Goal: Information Seeking & Learning: Learn about a topic

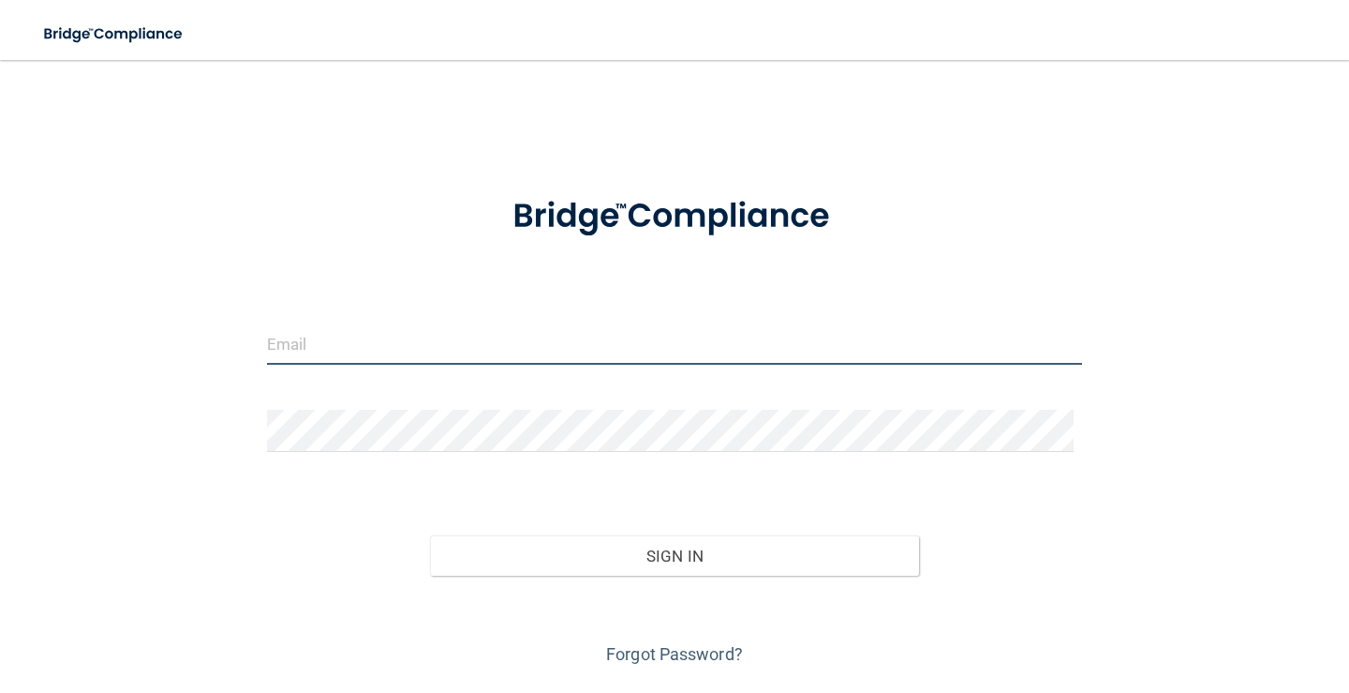
click at [337, 340] on input "email" at bounding box center [674, 343] width 815 height 42
type input "[PERSON_NAME][EMAIL_ADDRESS][DOMAIN_NAME]"
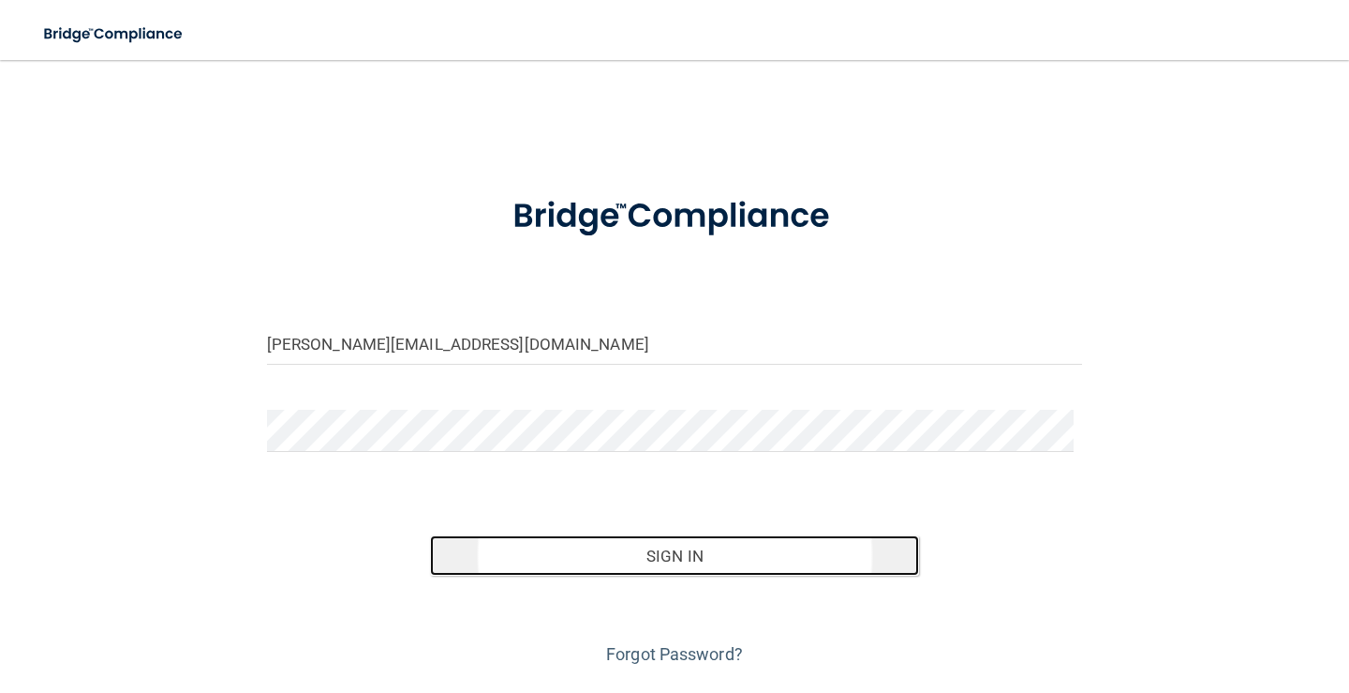
click at [751, 568] on button "Sign In" at bounding box center [674, 555] width 489 height 41
click at [648, 543] on button "Sign In" at bounding box center [674, 555] width 489 height 41
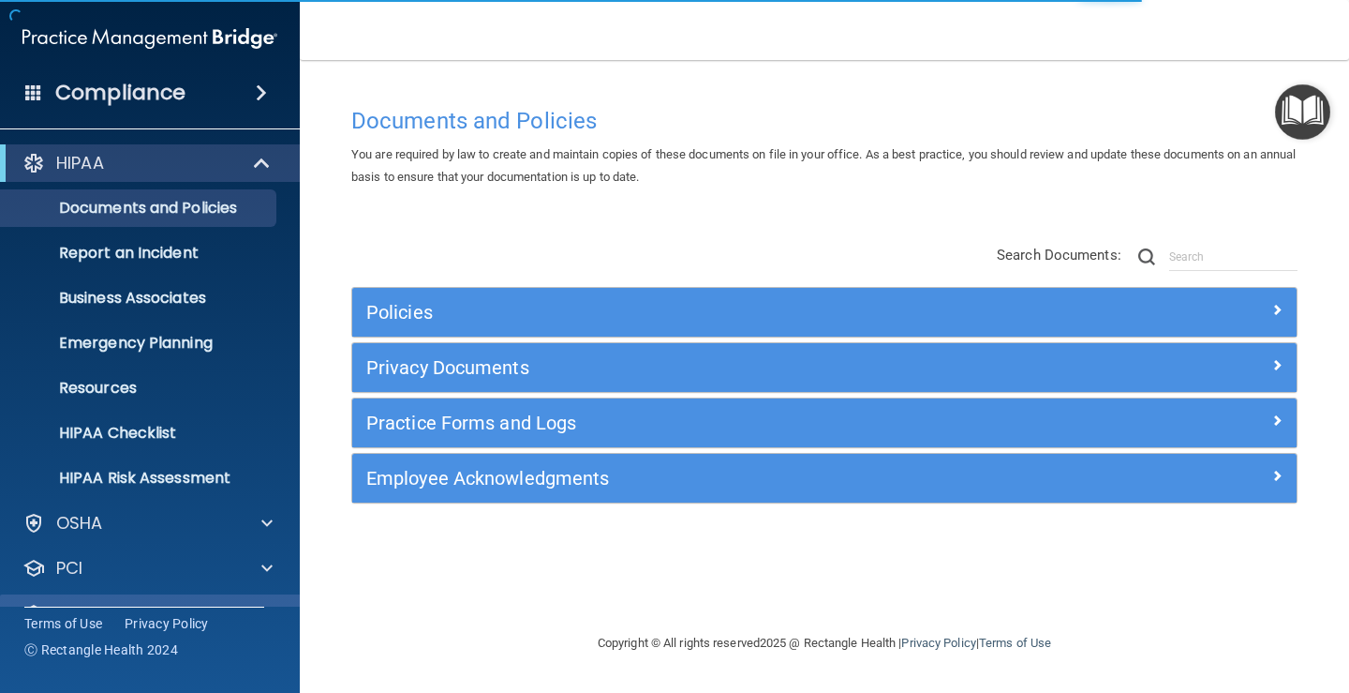
scroll to position [85, 0]
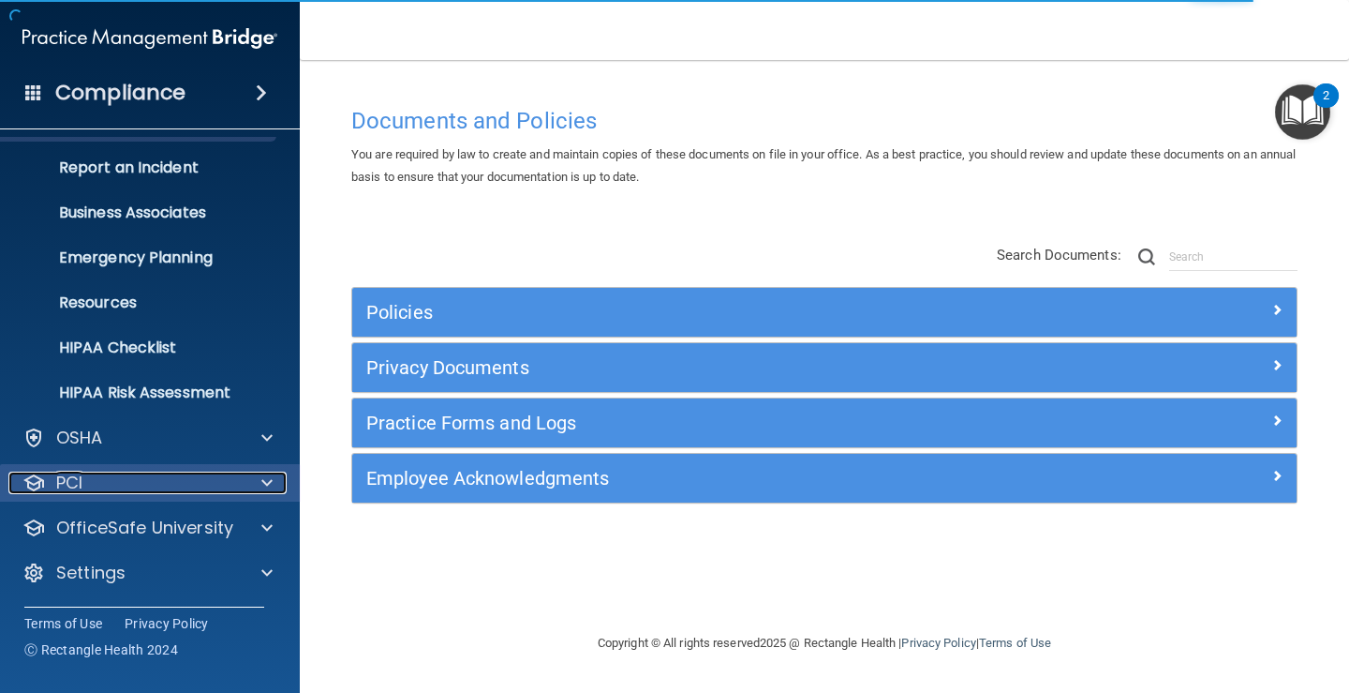
click at [120, 484] on div "PCI" at bounding box center [124, 482] width 232 height 22
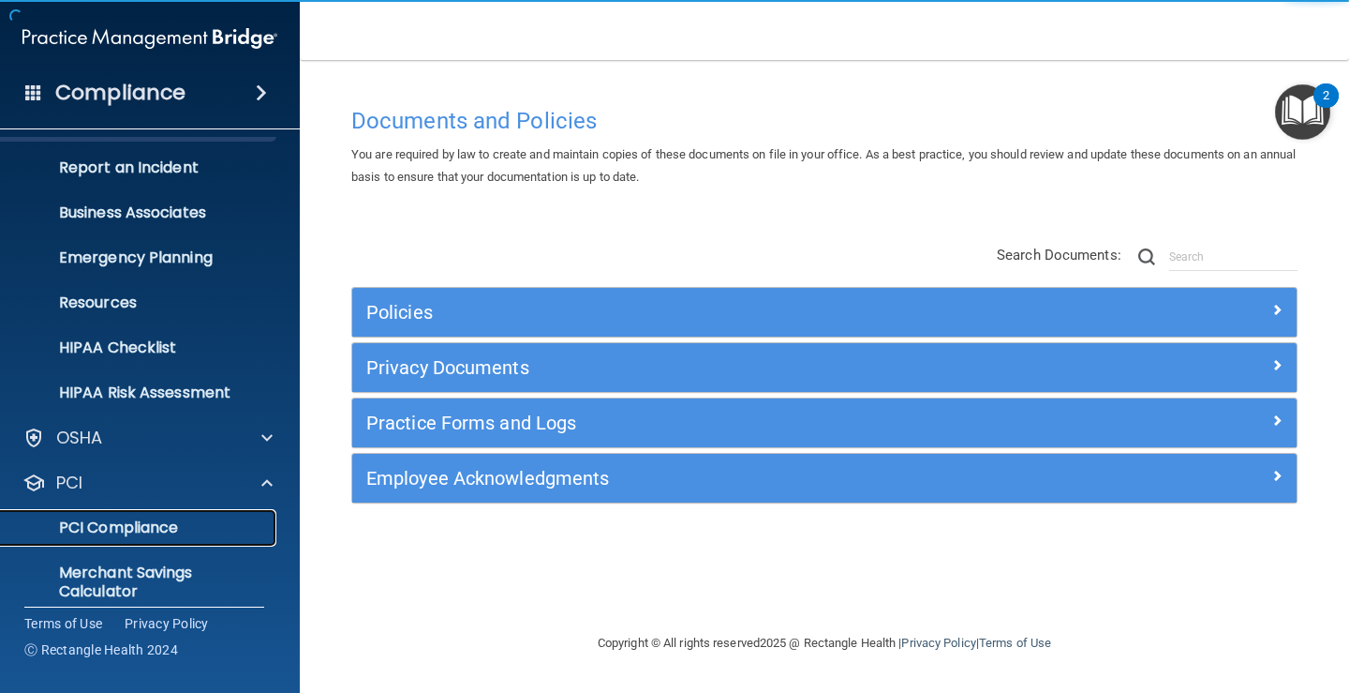
click at [114, 522] on p "PCI Compliance" at bounding box center [140, 527] width 256 height 19
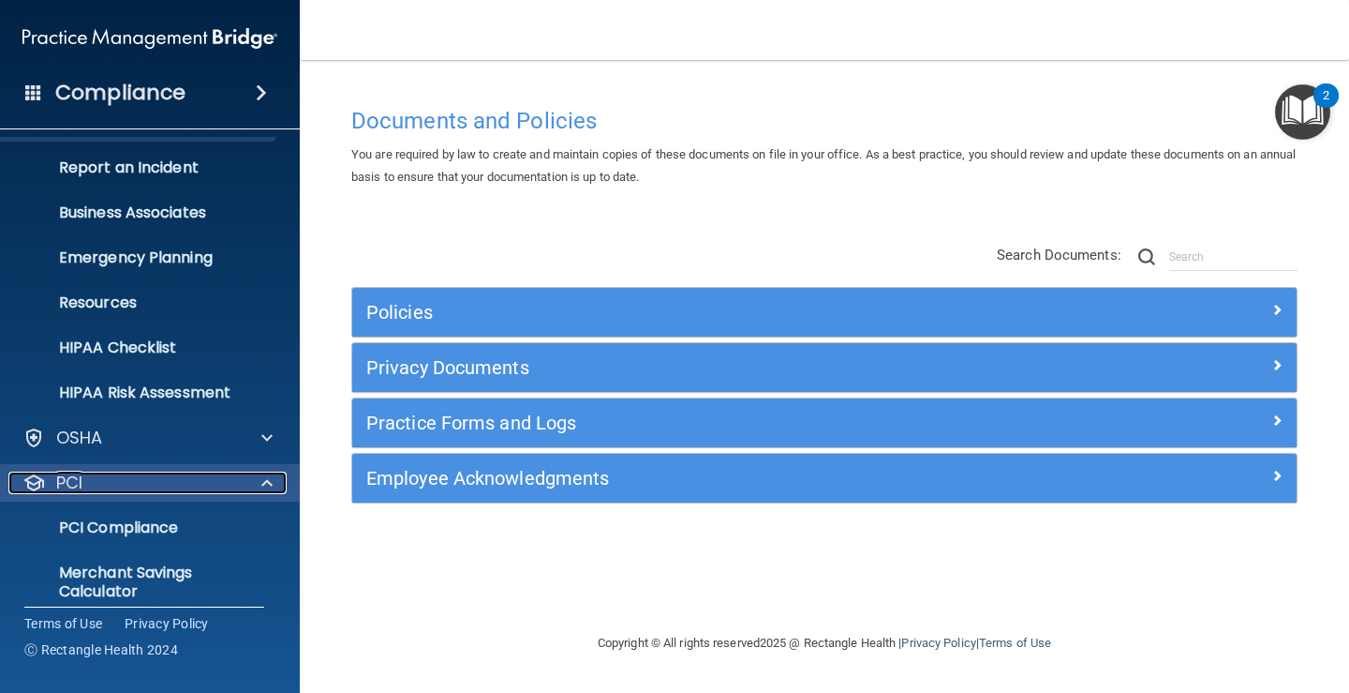
click at [67, 480] on p "PCI" at bounding box center [69, 482] width 26 height 22
click at [75, 485] on p "PCI" at bounding box center [69, 482] width 26 height 22
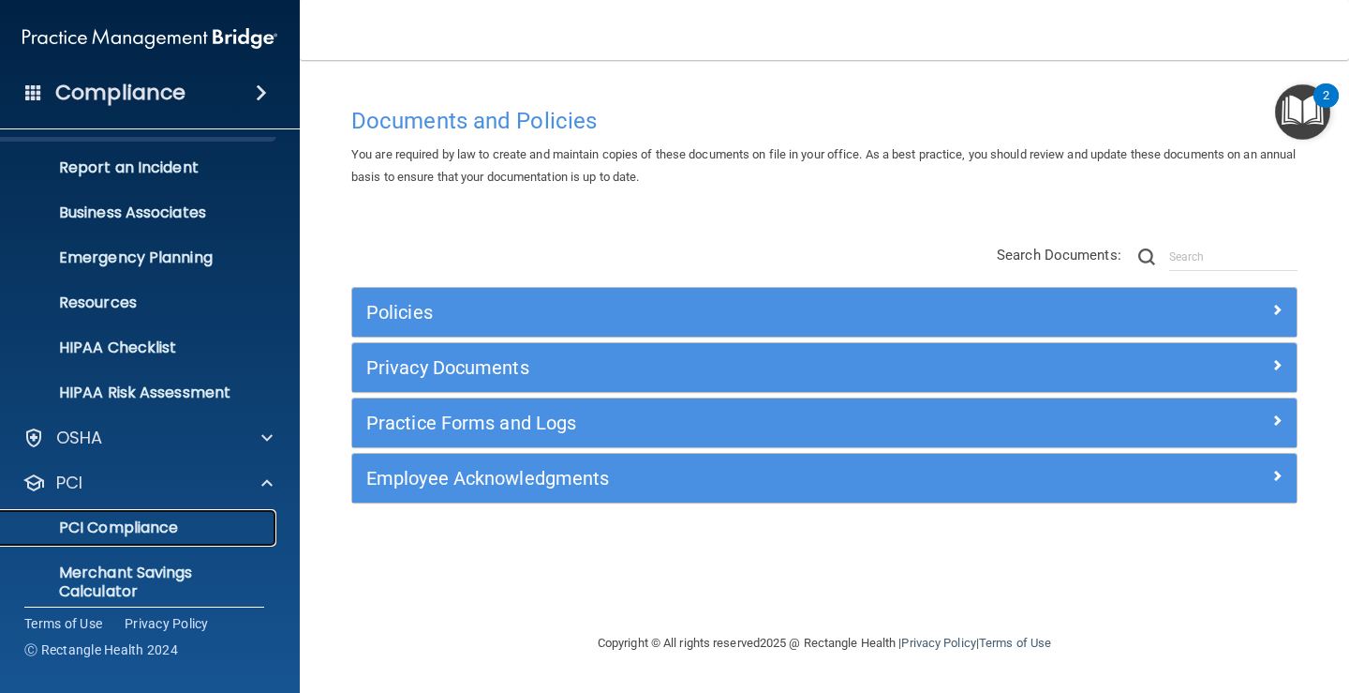
click at [104, 535] on p "PCI Compliance" at bounding box center [140, 527] width 256 height 19
